Goal: Navigation & Orientation: Find specific page/section

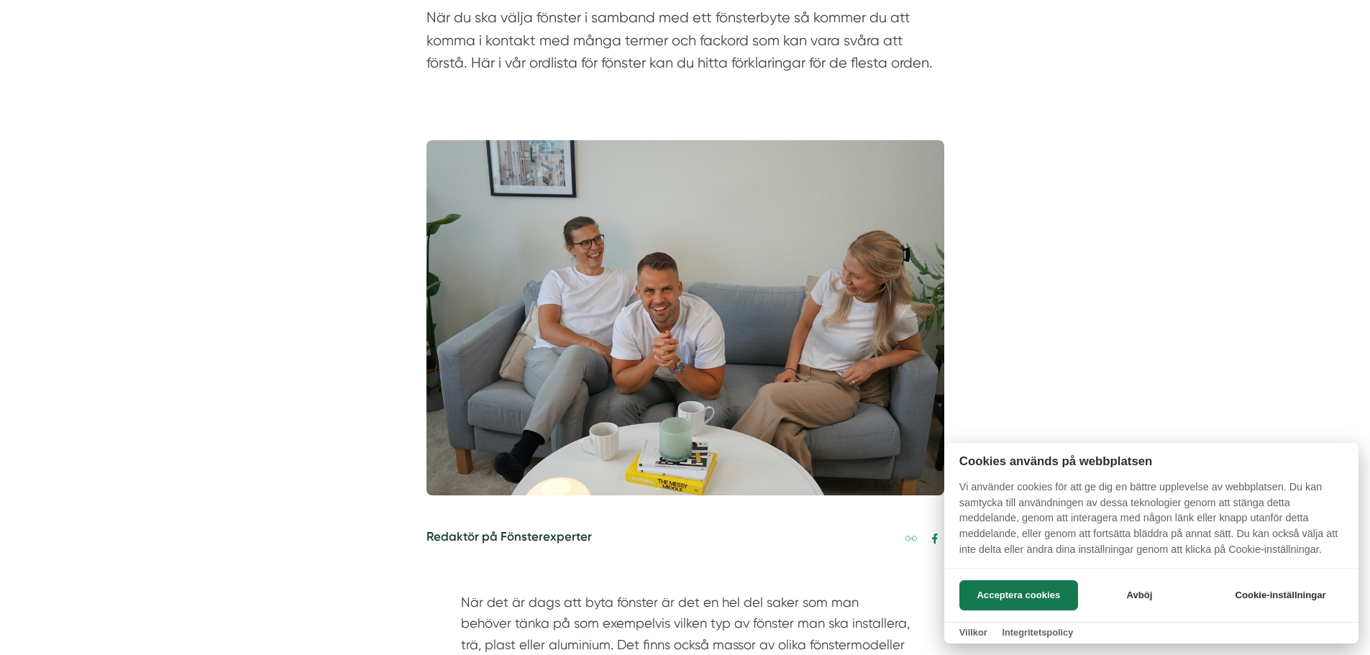
scroll to position [288, 0]
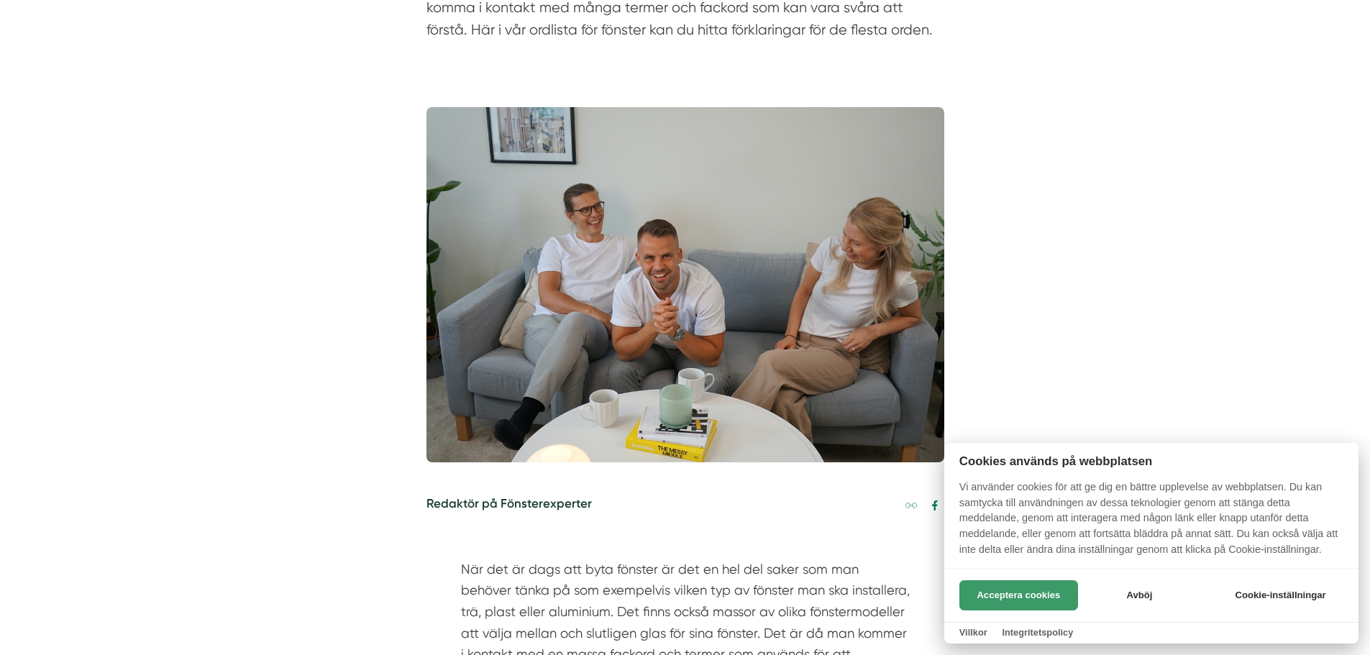
click at [983, 588] on button "Acceptera cookies" at bounding box center [1018, 595] width 119 height 30
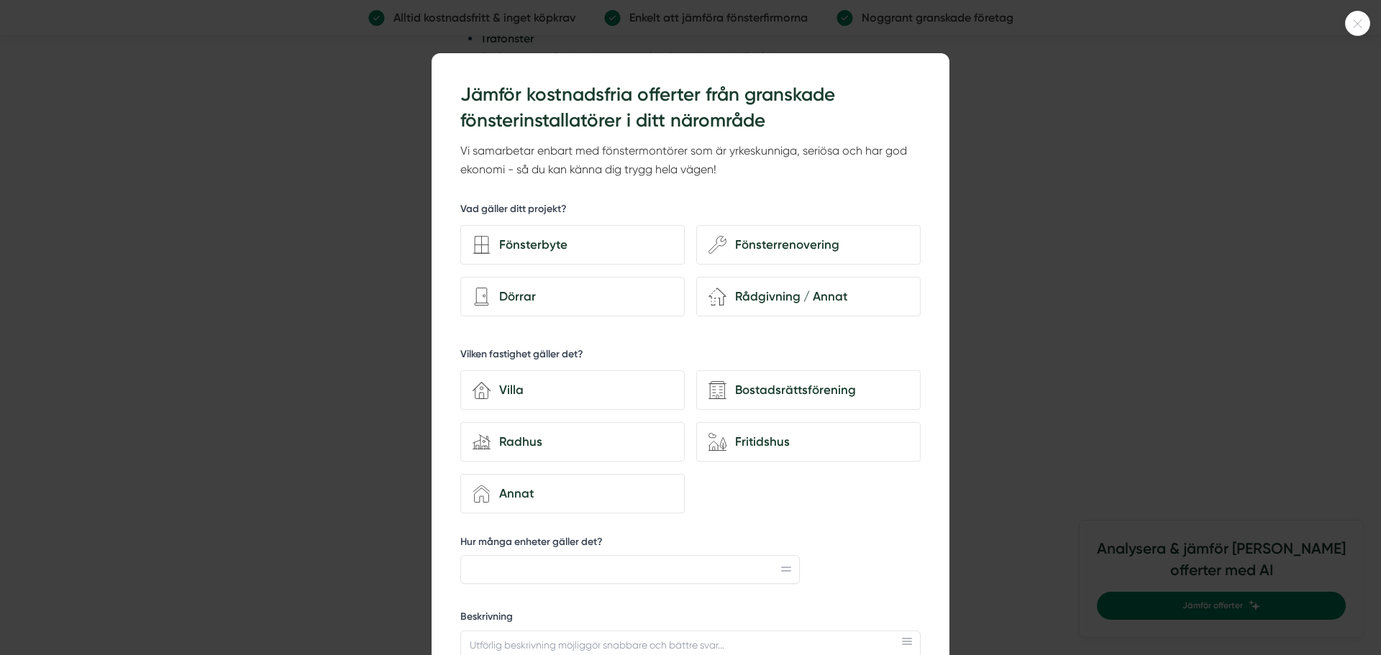
scroll to position [2589, 0]
click at [803, 246] on div "Fönsterrenovering" at bounding box center [817, 244] width 182 height 19
click at [0, 0] on input "wench Fönsterrenovering" at bounding box center [0, 0] width 0 height 0
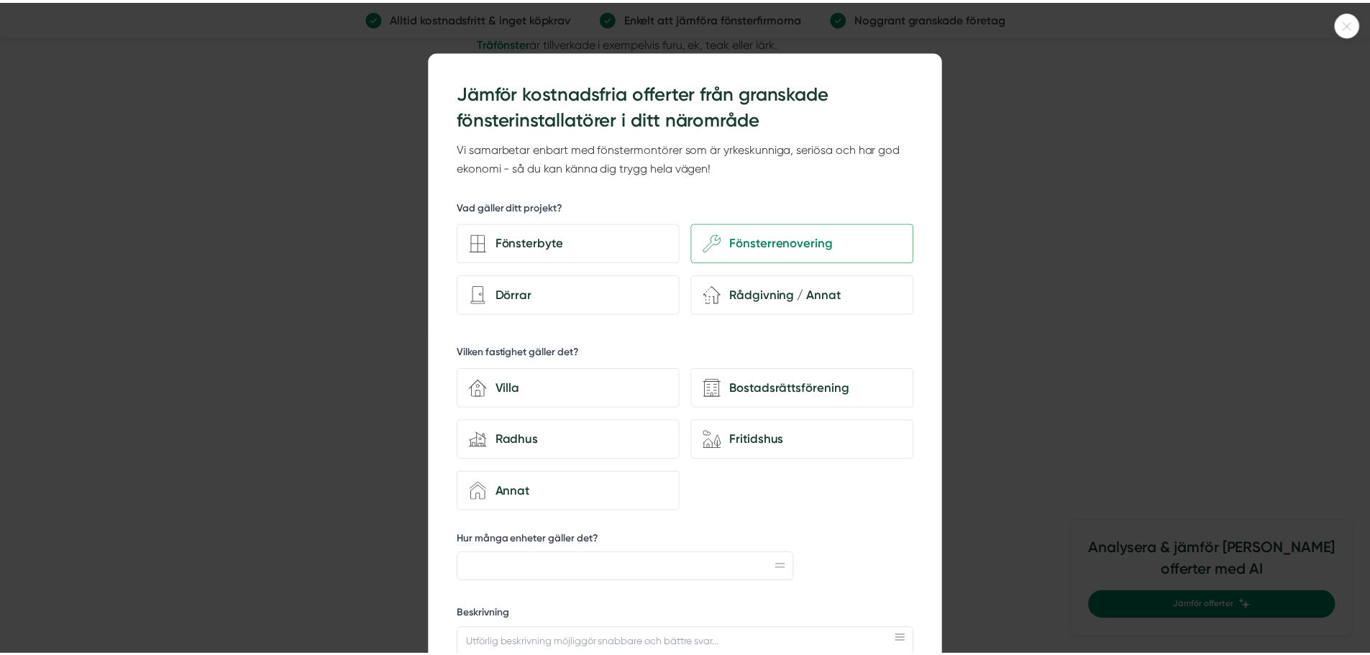
scroll to position [0, 0]
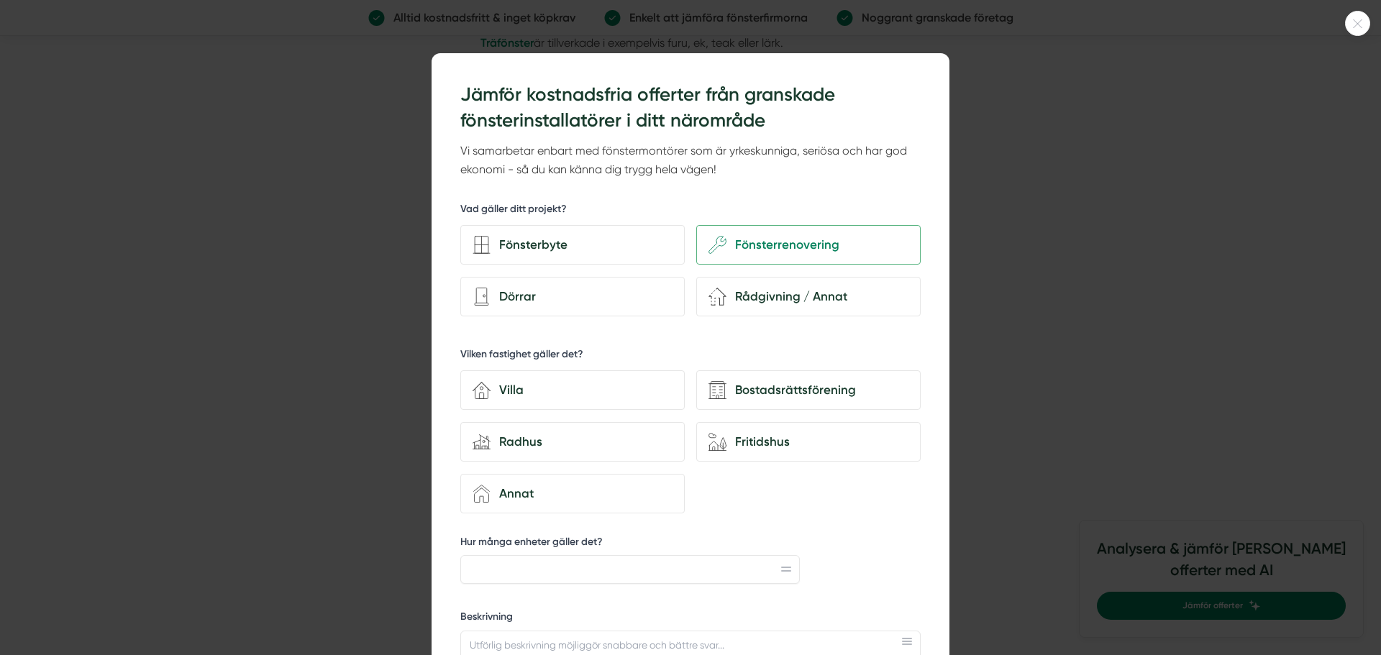
click at [1360, 19] on div at bounding box center [1357, 23] width 25 height 25
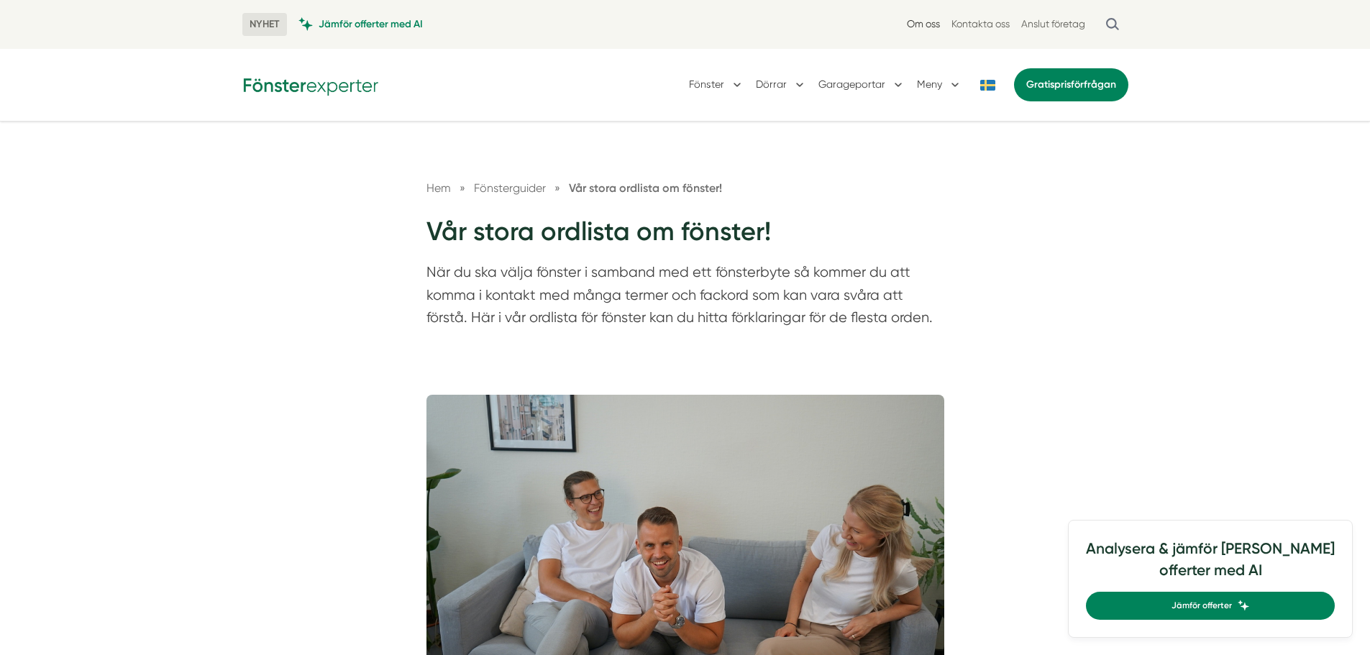
click at [922, 27] on link "Om oss" at bounding box center [923, 24] width 33 height 14
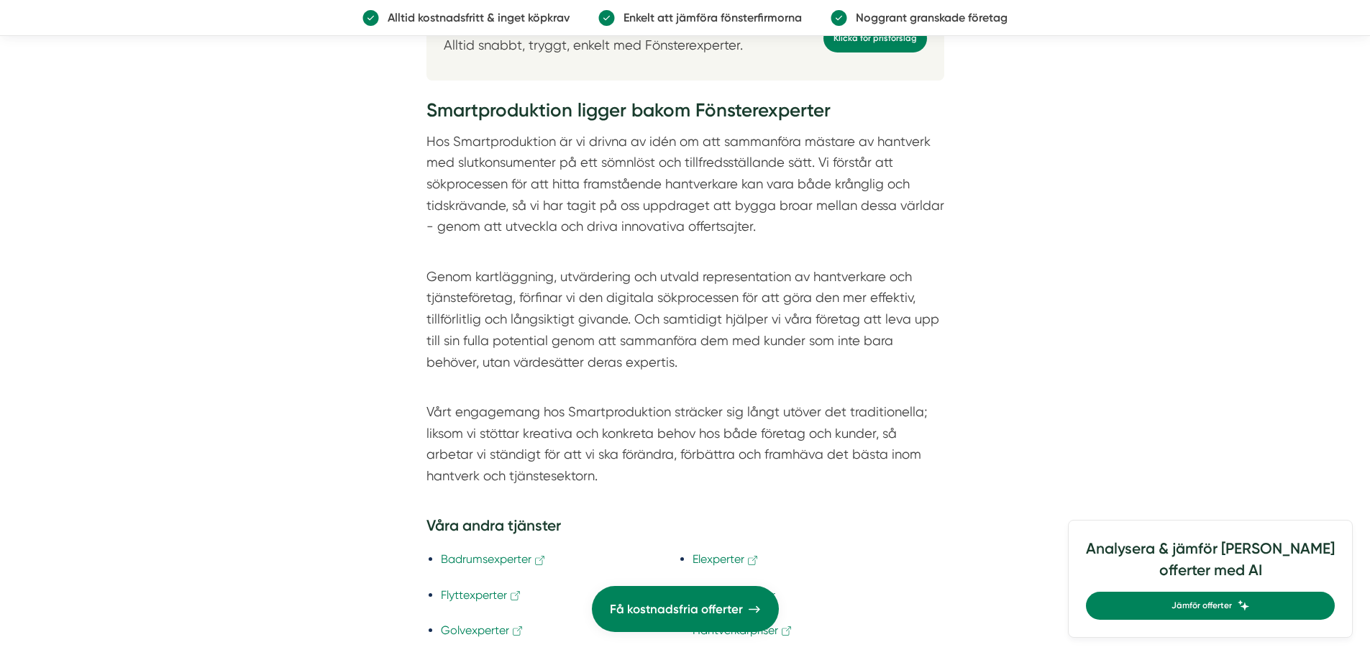
scroll to position [4028, 0]
